Goal: Information Seeking & Learning: Find specific page/section

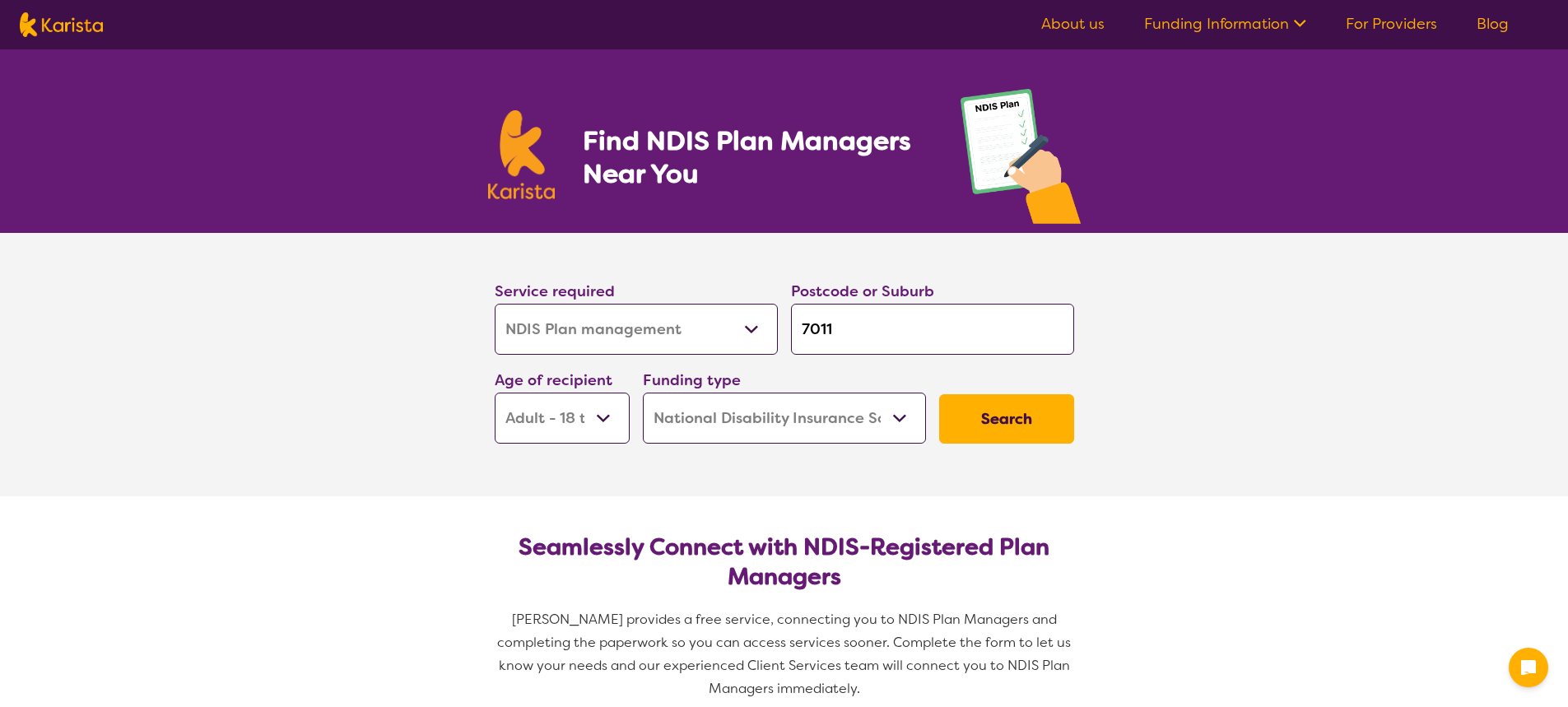
select select "NDIS Plan management"
select select "AD"
select select "NDIS"
select select "NDIS Plan management"
select select "AD"
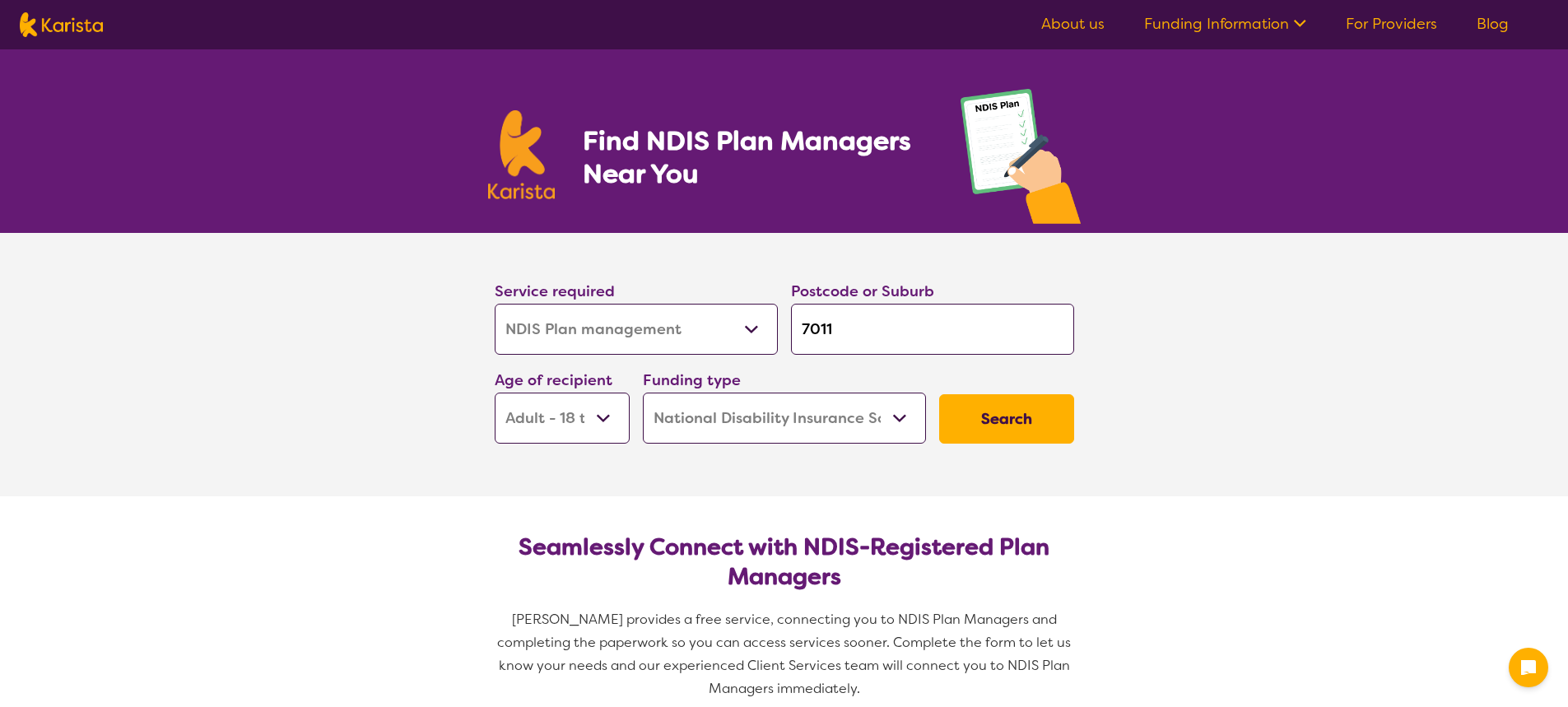
select select "NDIS"
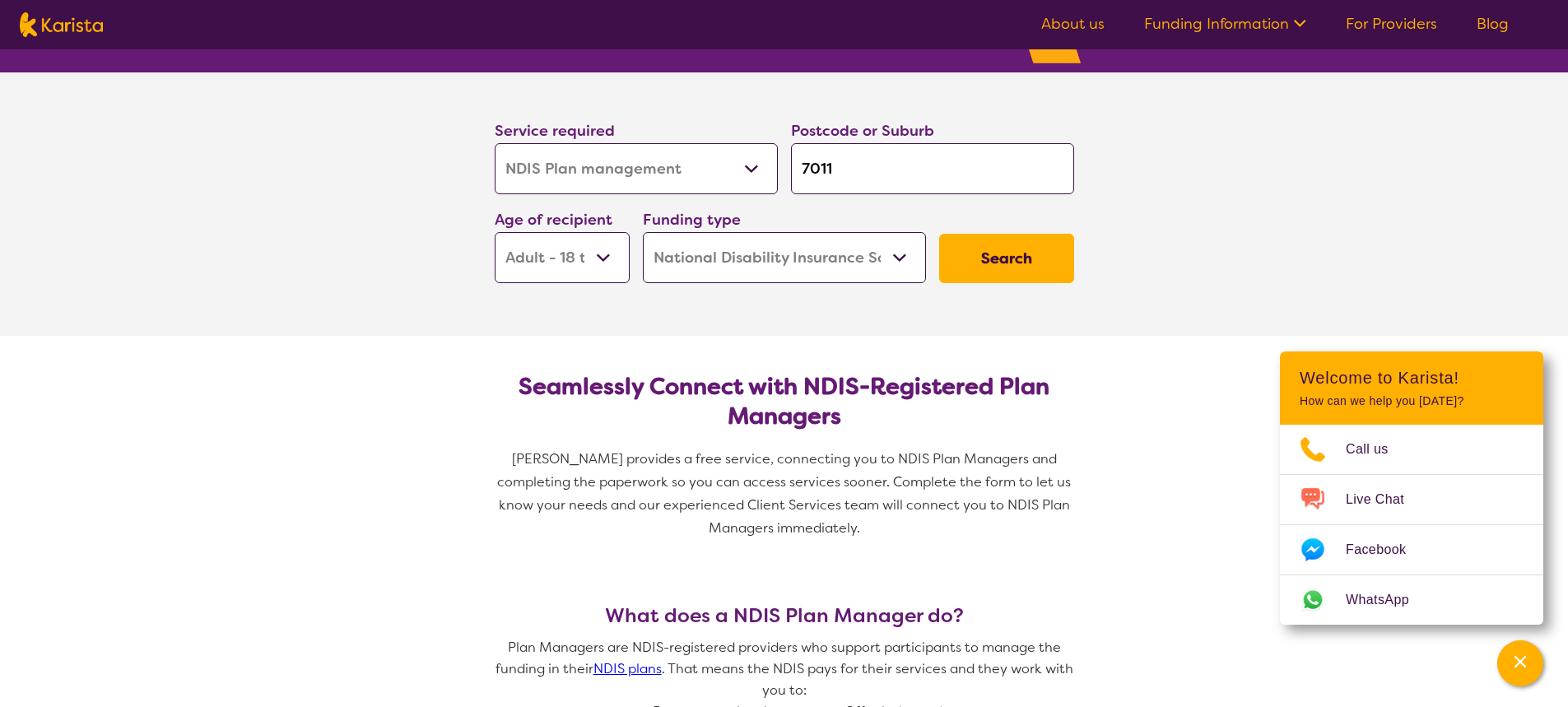
scroll to position [165, 0]
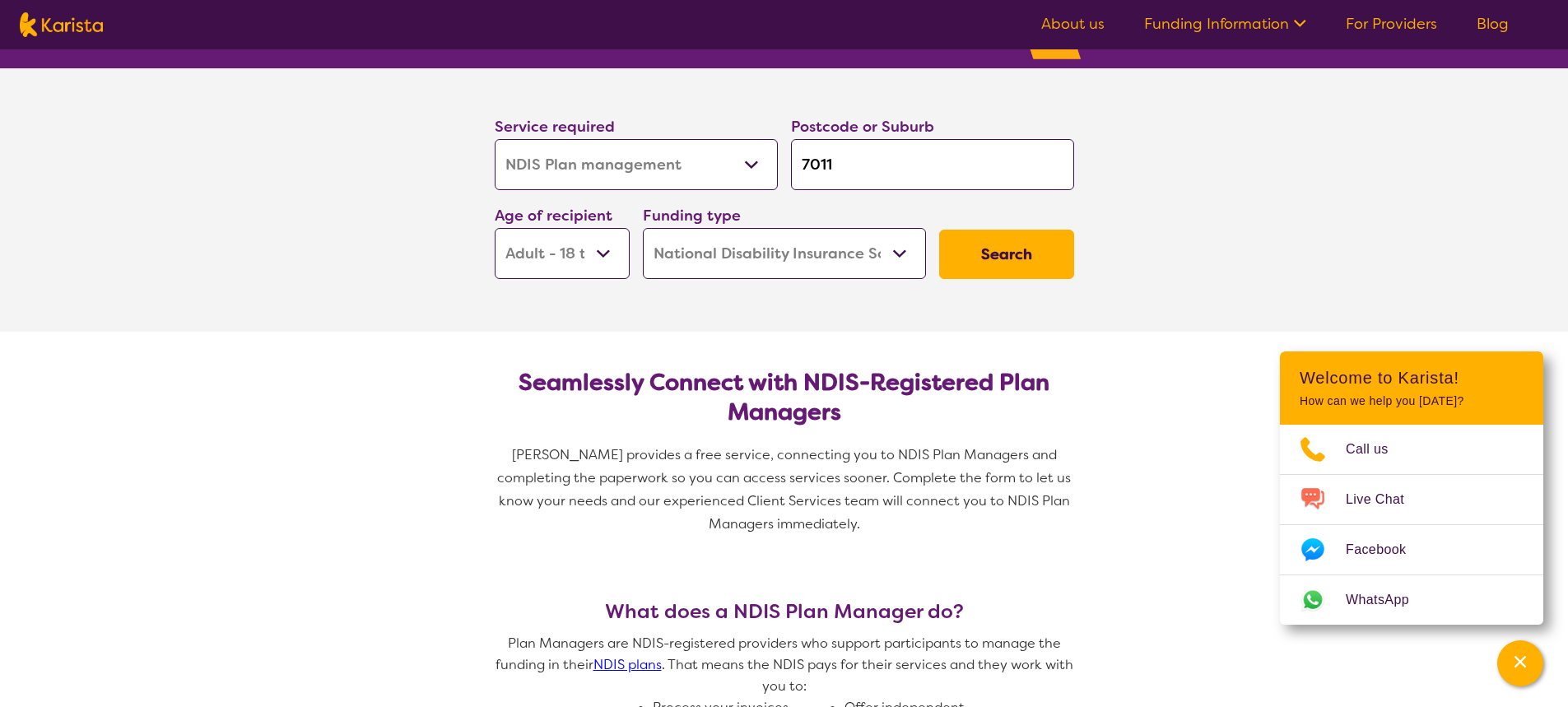
click at [992, 242] on button "Search" at bounding box center [1007, 254] width 135 height 50
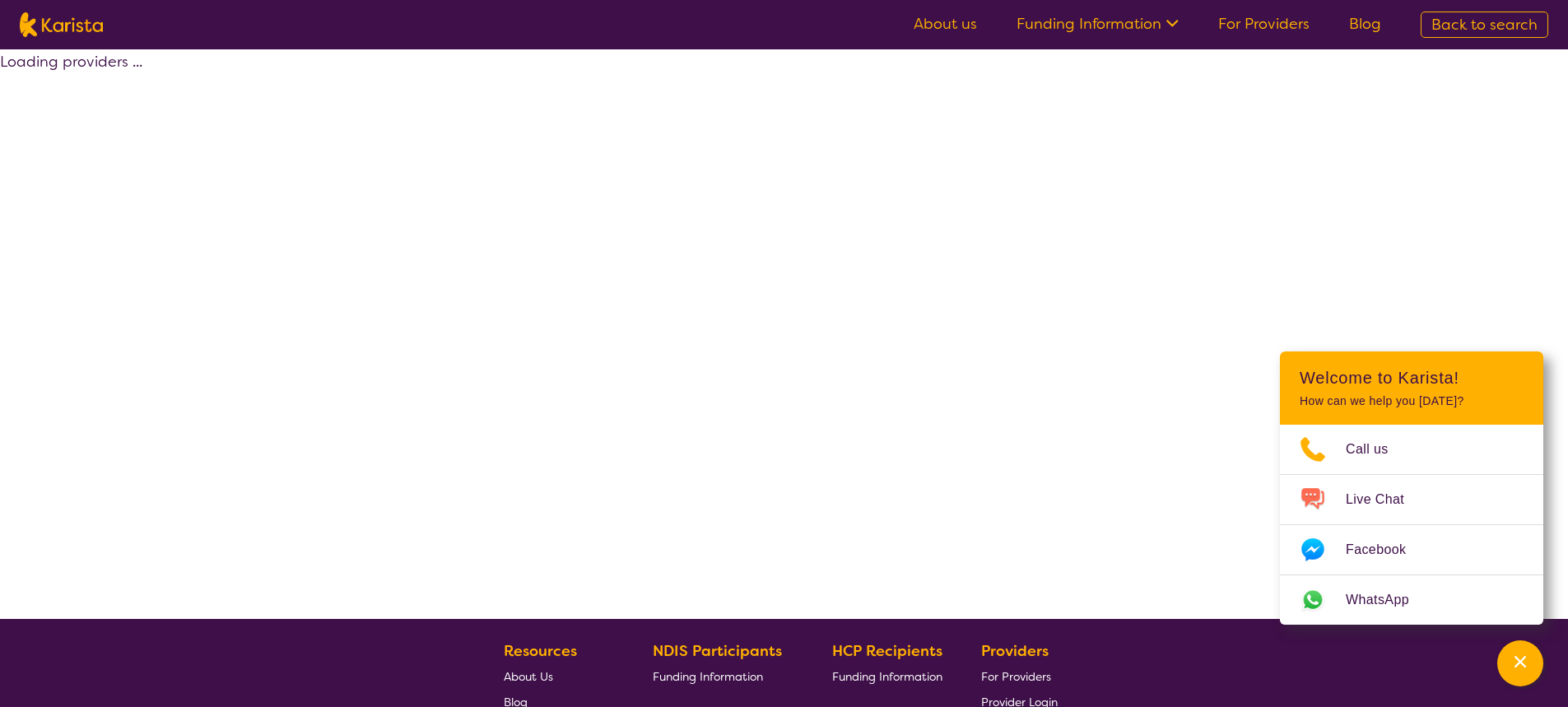
select select "by_score"
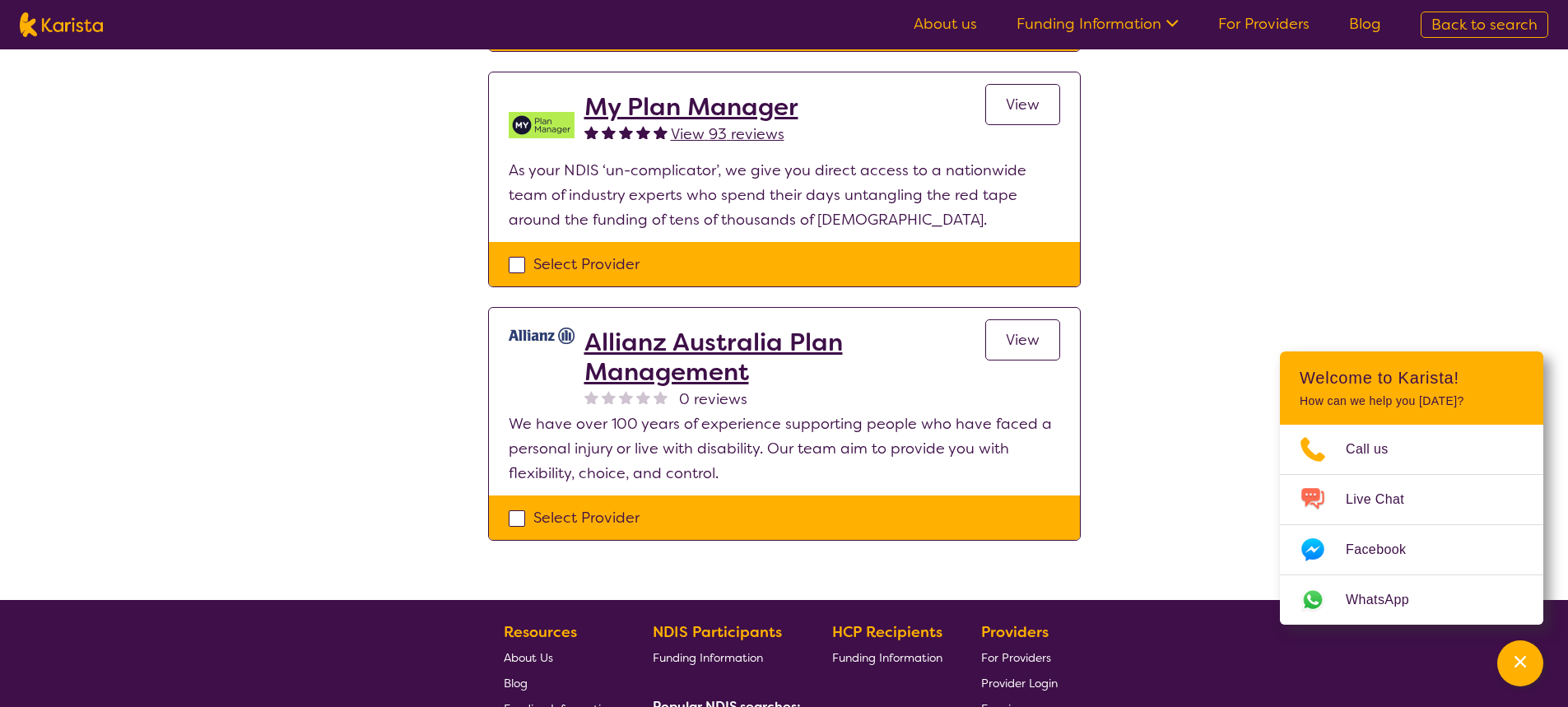
scroll to position [1070, 0]
